Goal: Information Seeking & Learning: Learn about a topic

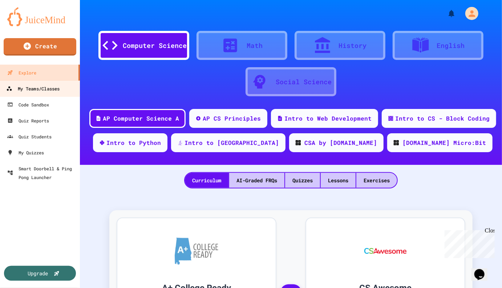
click at [46, 89] on div "My Teams/Classes" at bounding box center [32, 88] width 53 height 9
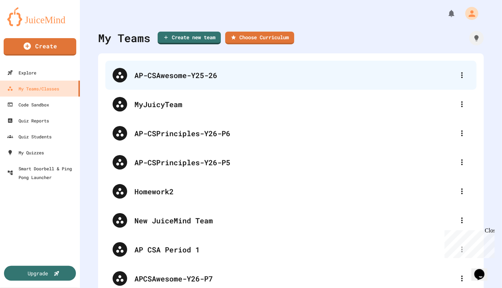
click at [192, 81] on div "AP-CSAwesome-Y25-26" at bounding box center [291, 75] width 372 height 29
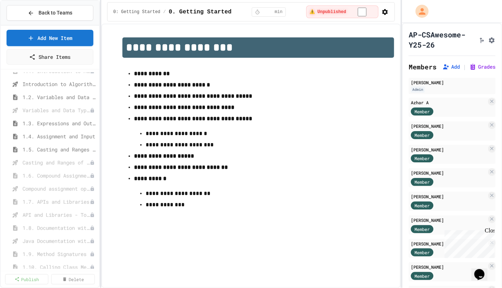
scroll to position [156, 0]
click at [55, 162] on span "Casting and Ranges of variables - Quiz" at bounding box center [53, 161] width 60 height 8
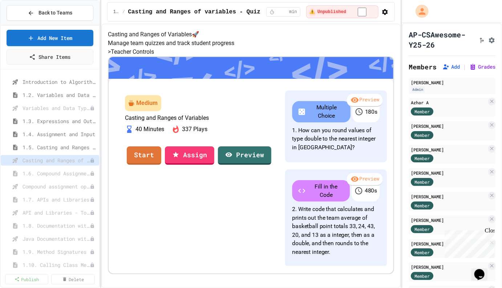
scroll to position [52, 0]
click at [49, 121] on span "1.3. Expressions and Output [New]" at bounding box center [56, 121] width 67 height 8
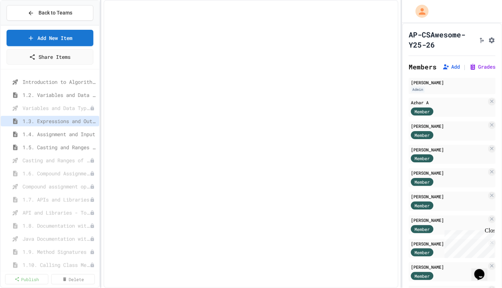
select select "***"
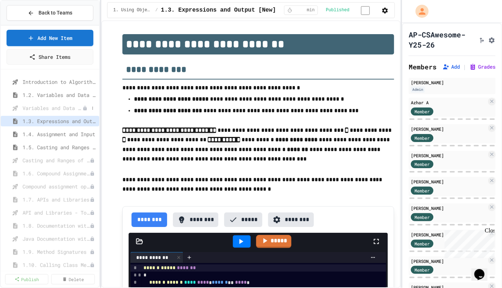
click at [53, 107] on span "Variables and Data Types - Quiz" at bounding box center [53, 108] width 60 height 8
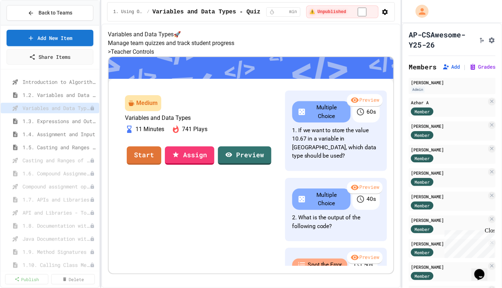
scroll to position [39, 0]
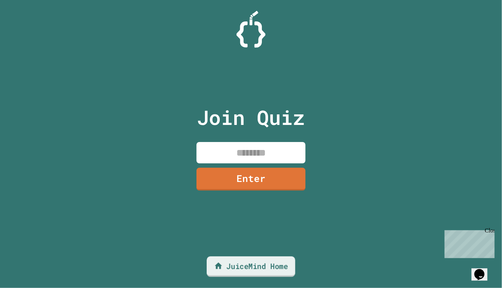
click at [257, 263] on link "JuiceMind Home" at bounding box center [251, 267] width 89 height 21
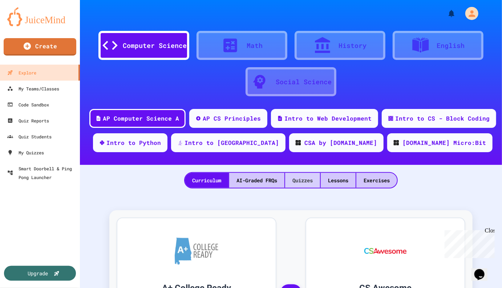
click at [299, 183] on div "Quizzes" at bounding box center [302, 180] width 35 height 15
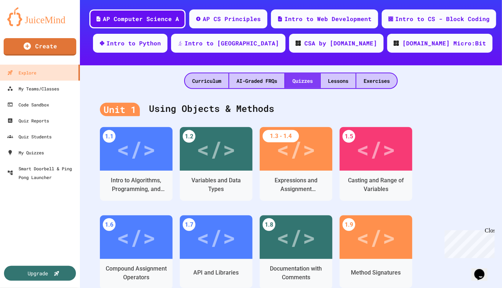
scroll to position [100, 0]
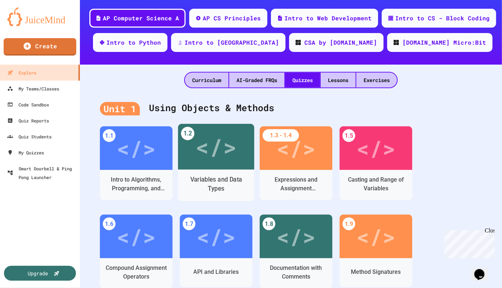
click at [209, 167] on div "</>" at bounding box center [216, 147] width 76 height 46
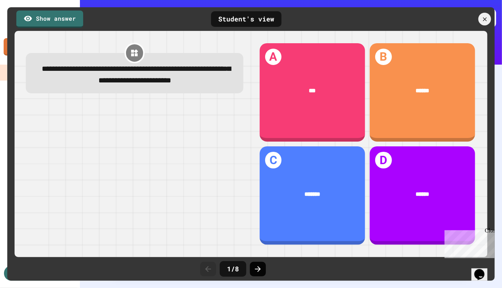
click at [259, 268] on icon at bounding box center [258, 270] width 6 height 6
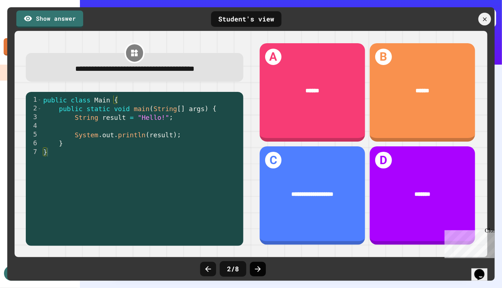
click at [257, 270] on icon at bounding box center [258, 269] width 9 height 9
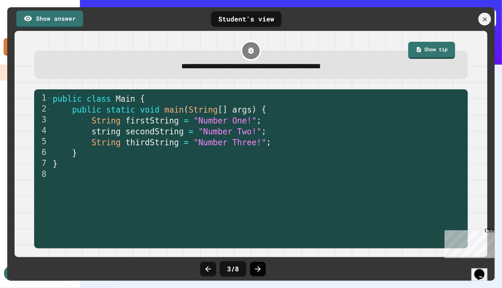
click at [259, 269] on icon at bounding box center [258, 270] width 6 height 6
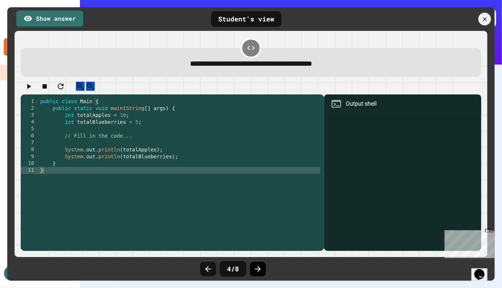
click at [258, 270] on icon at bounding box center [258, 269] width 9 height 9
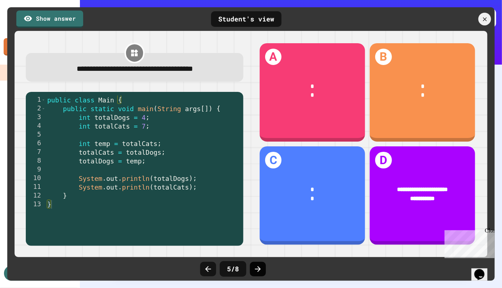
click at [258, 270] on icon at bounding box center [258, 269] width 9 height 9
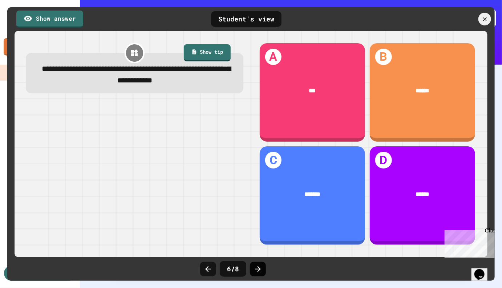
click at [257, 267] on icon at bounding box center [258, 269] width 9 height 9
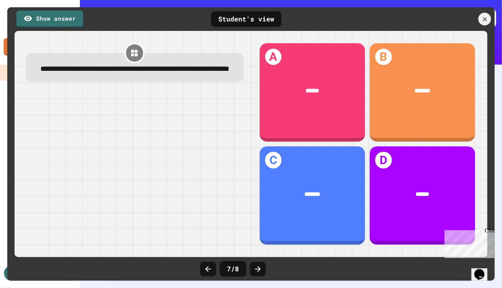
click at [257, 267] on icon at bounding box center [258, 269] width 9 height 9
